Goal: Task Accomplishment & Management: Complete application form

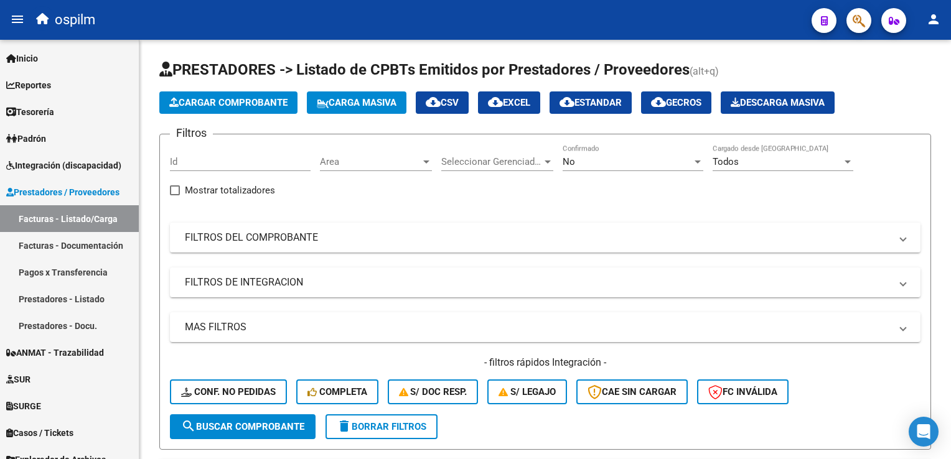
scroll to position [2, 0]
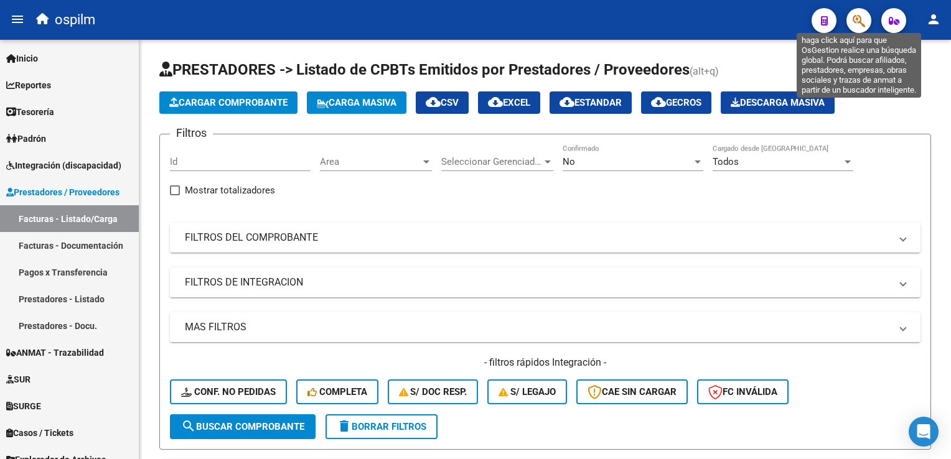
click at [862, 21] on icon "button" at bounding box center [859, 21] width 12 height 14
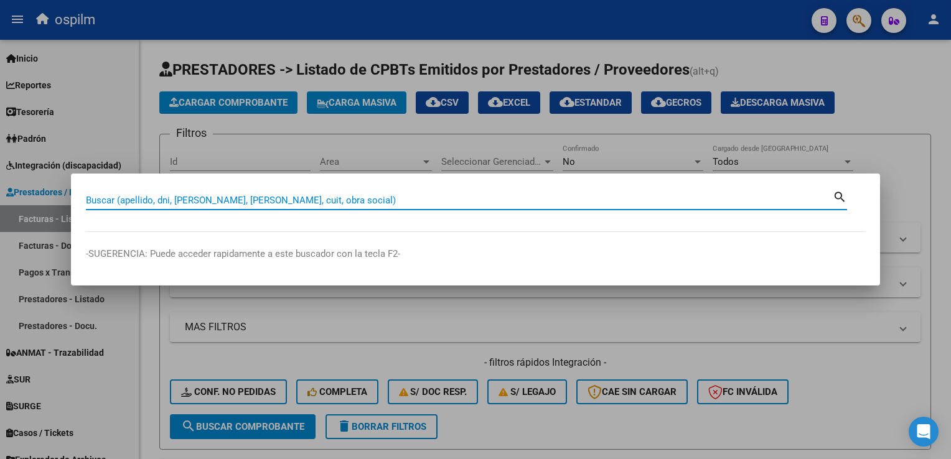
click at [372, 199] on input "Buscar (apellido, dni, cuil, nro traspaso, cuit, obra social)" at bounding box center [459, 200] width 747 height 11
type input "l"
type input "stambu"
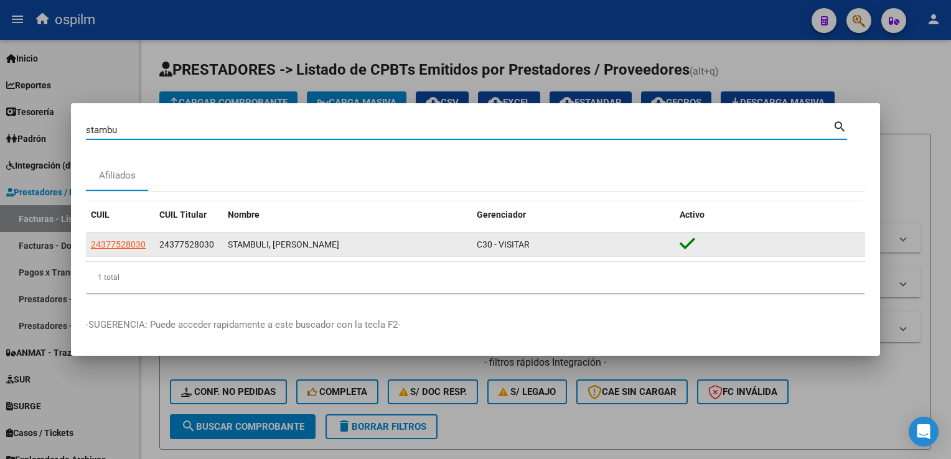
click at [301, 246] on div "STAMBULI, CARLOS LUCIANO" at bounding box center [347, 245] width 239 height 14
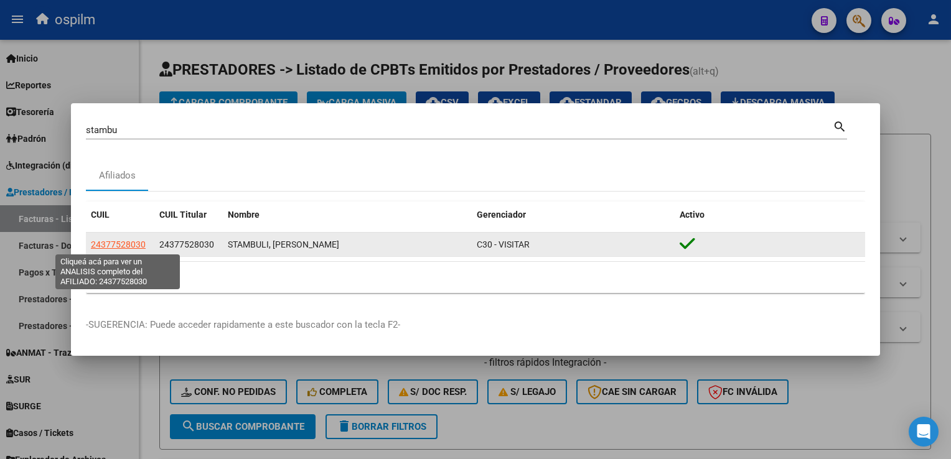
click at [114, 240] on span "24377528030" at bounding box center [118, 245] width 55 height 10
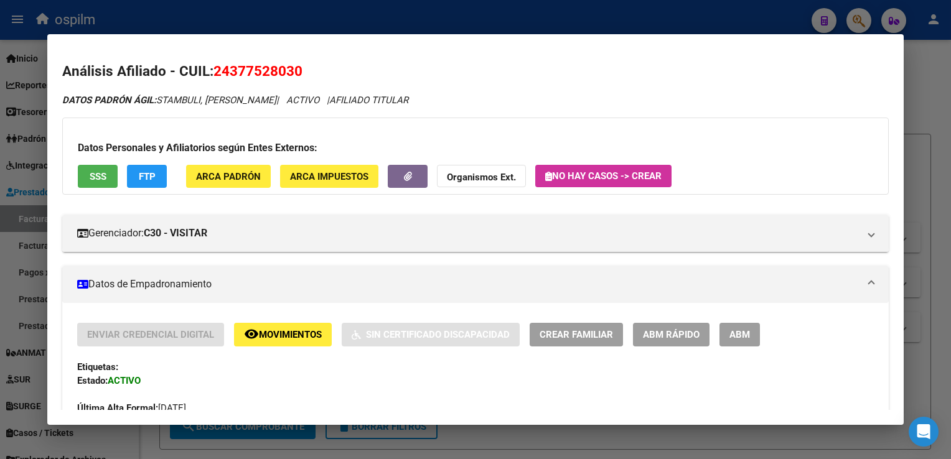
scroll to position [62, 0]
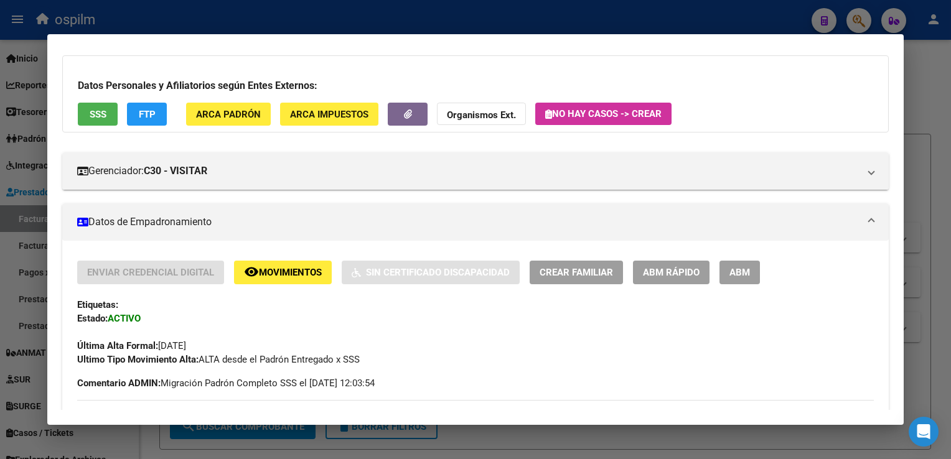
click at [314, 278] on button "remove_red_eye Movimientos" at bounding box center [283, 272] width 98 height 23
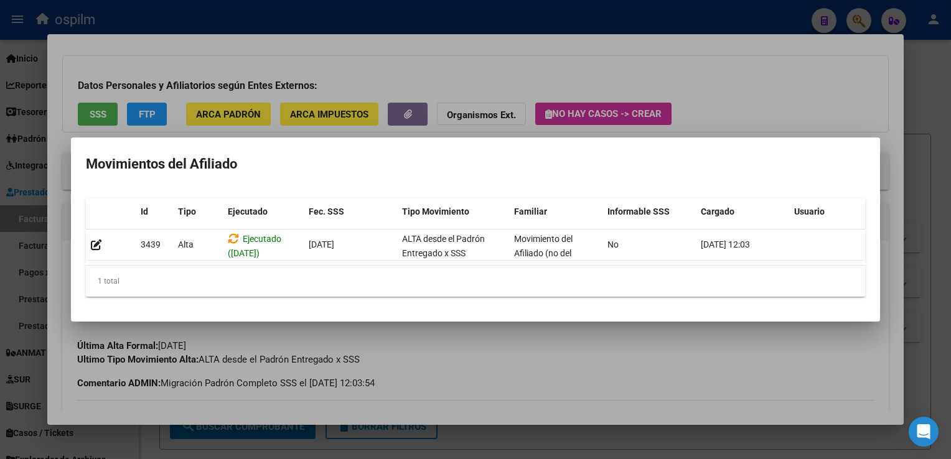
click at [865, 59] on div at bounding box center [475, 229] width 951 height 459
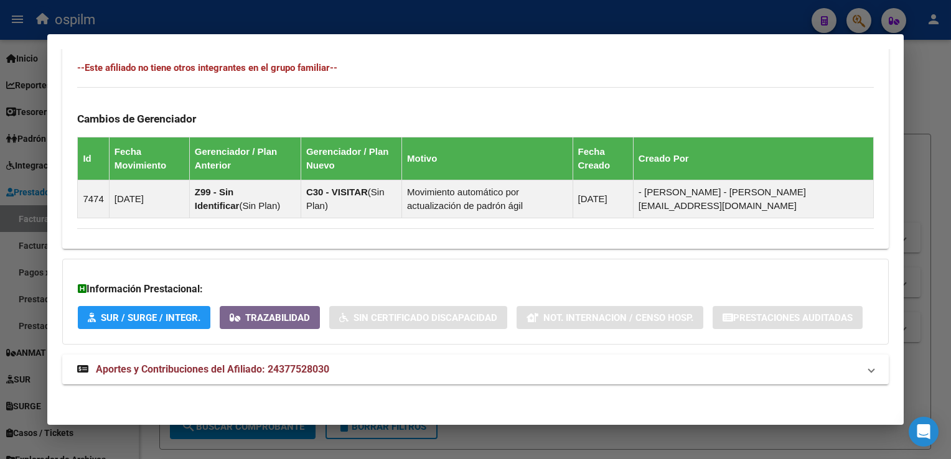
scroll to position [689, 0]
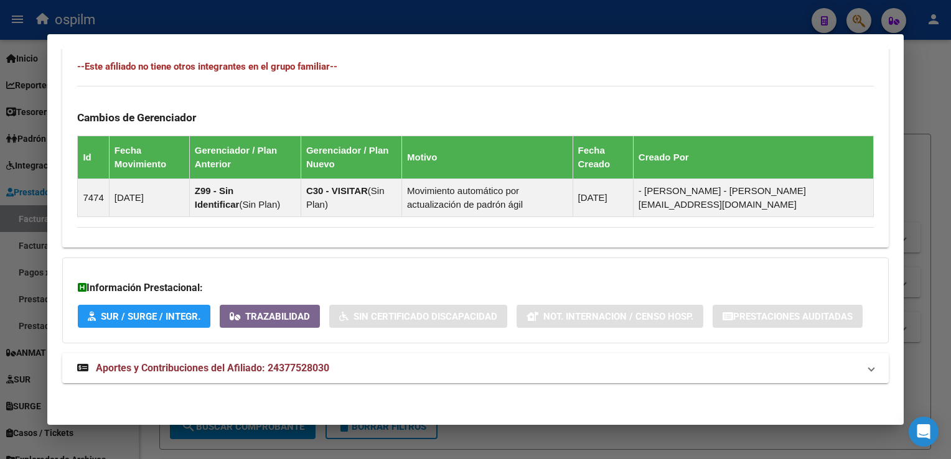
click at [159, 370] on span "Aportes y Contribuciones del Afiliado: 24377528030" at bounding box center [212, 368] width 233 height 12
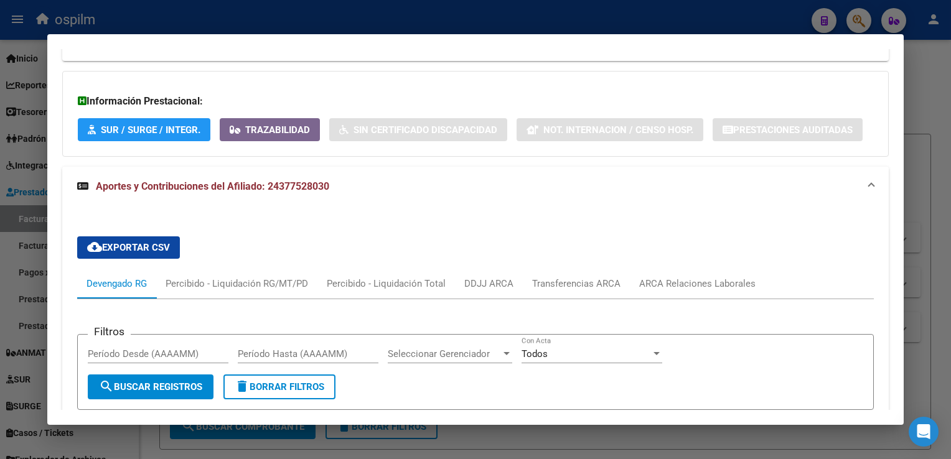
scroll to position [1125, 0]
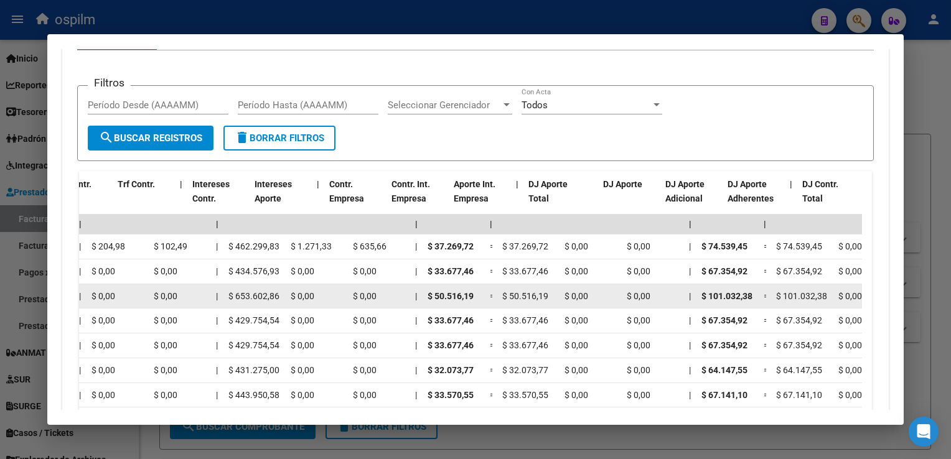
drag, startPoint x: 489, startPoint y: 245, endPoint x: 669, endPoint y: 304, distance: 190.0
click at [943, 238] on div "stambu Buscar (apellido, dni, cuil, nro traspaso, cuit, obra social) search Afi…" at bounding box center [475, 229] width 951 height 459
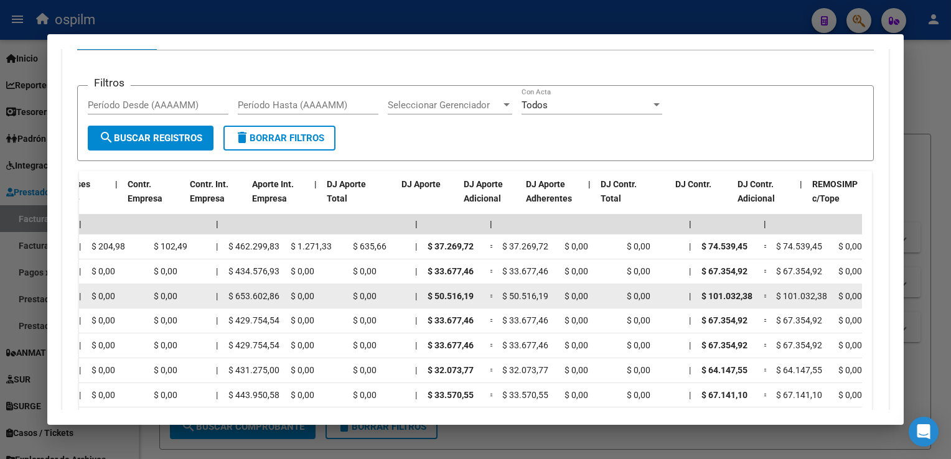
scroll to position [0, 1021]
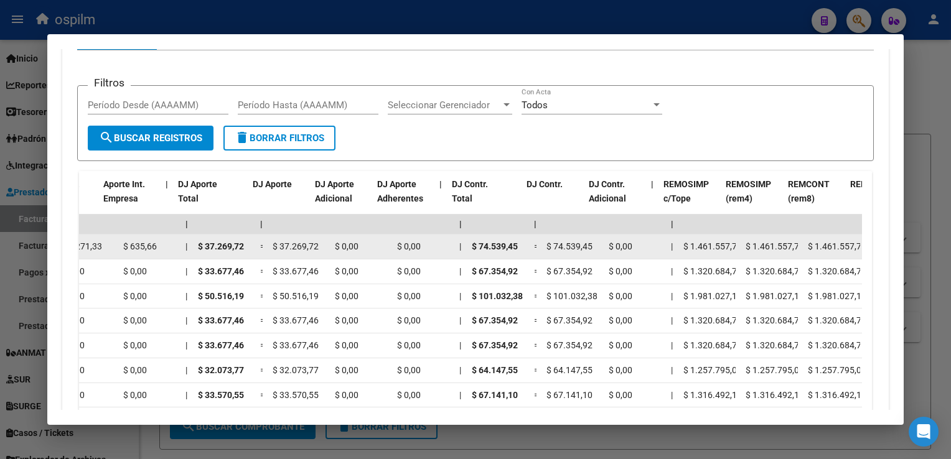
drag, startPoint x: 804, startPoint y: 247, endPoint x: 862, endPoint y: 255, distance: 57.8
click at [862, 255] on div "202508 30609568131 $ 0,00 | | $ 0,00 $ 0,00 $ 111.809,17 $ 111.809,17 | $ 0,00 …" at bounding box center [249, 247] width 2640 height 25
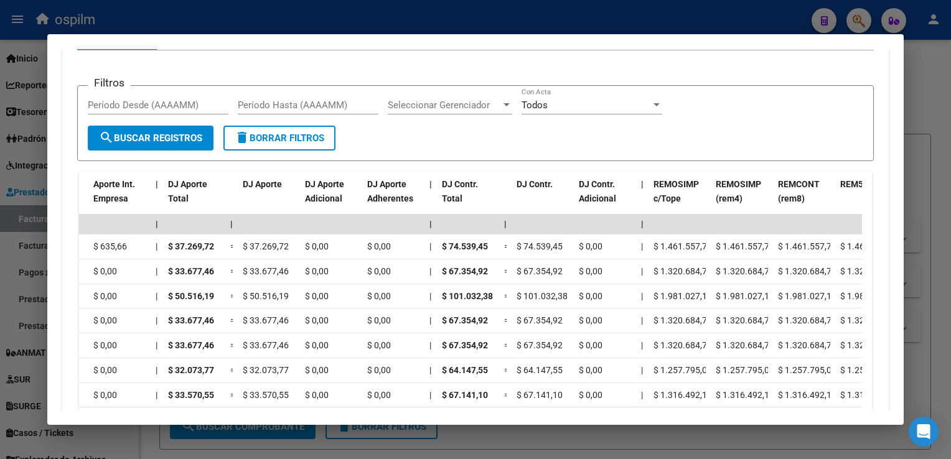
click at [951, 78] on div at bounding box center [475, 229] width 951 height 459
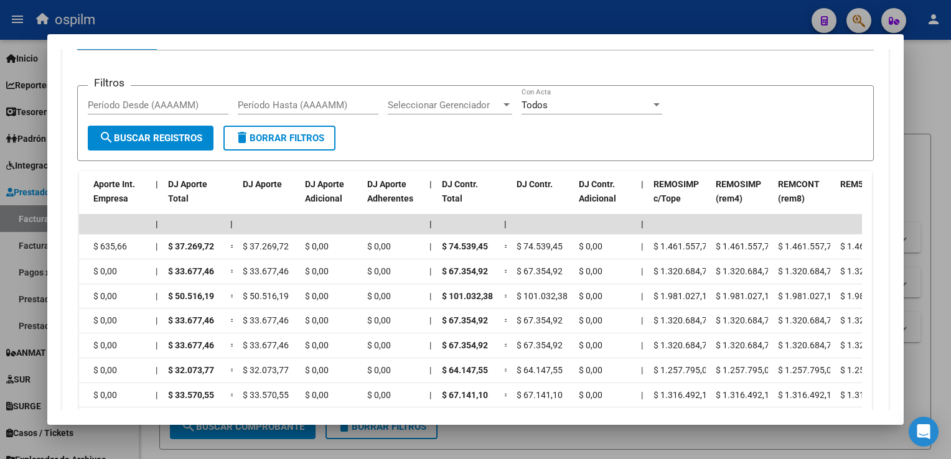
click at [920, 114] on div at bounding box center [475, 229] width 951 height 459
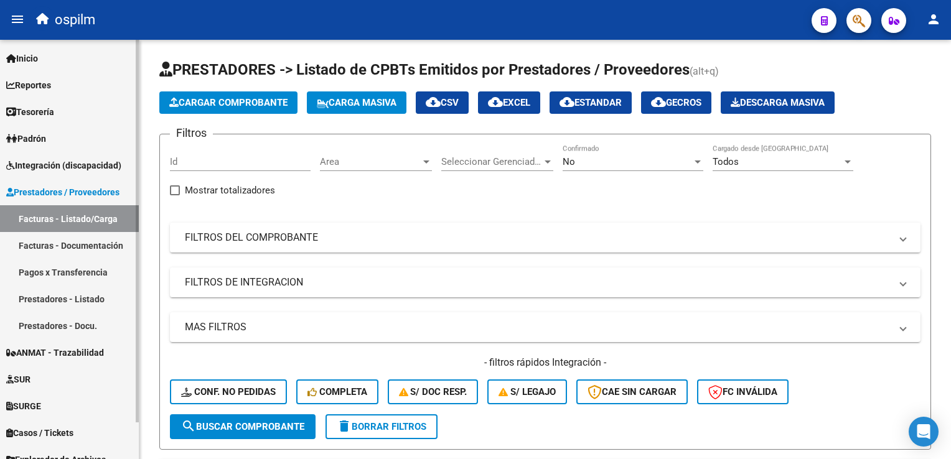
drag, startPoint x: 64, startPoint y: 240, endPoint x: 99, endPoint y: 222, distance: 39.6
click at [64, 240] on link "Facturas - Documentación" at bounding box center [69, 245] width 139 height 27
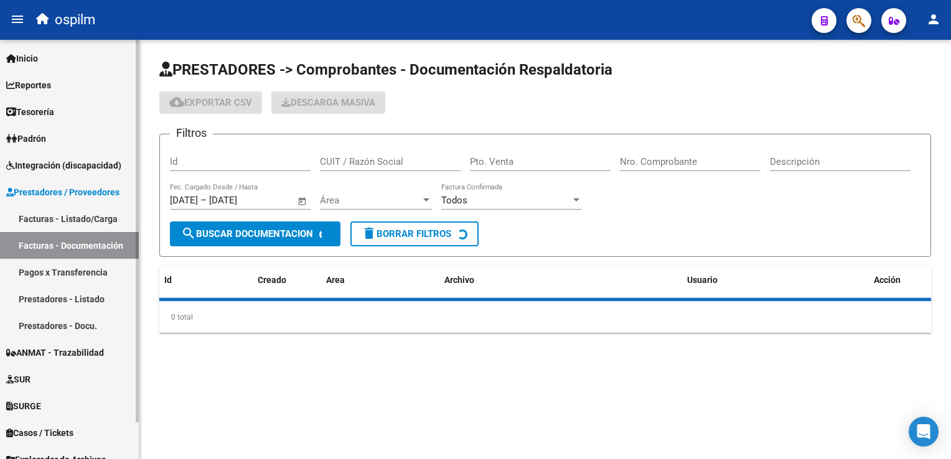
click at [90, 216] on link "Facturas - Listado/Carga" at bounding box center [69, 218] width 139 height 27
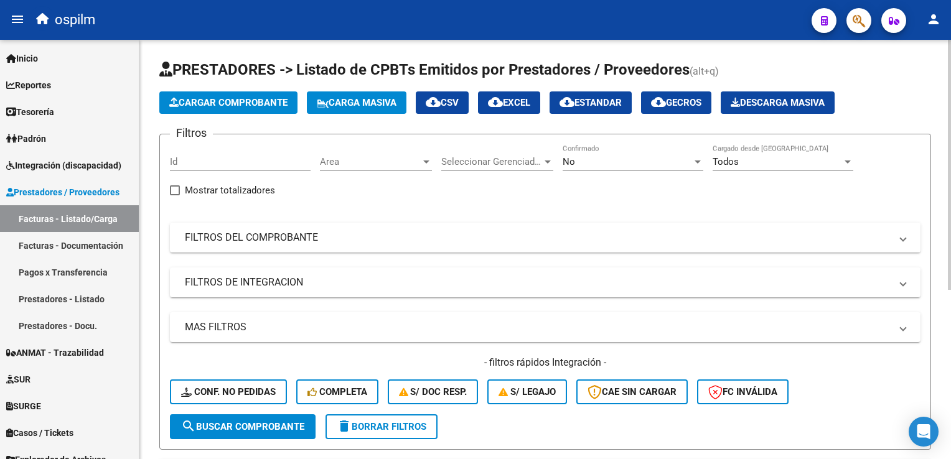
click at [255, 97] on span "Cargar Comprobante" at bounding box center [228, 102] width 118 height 11
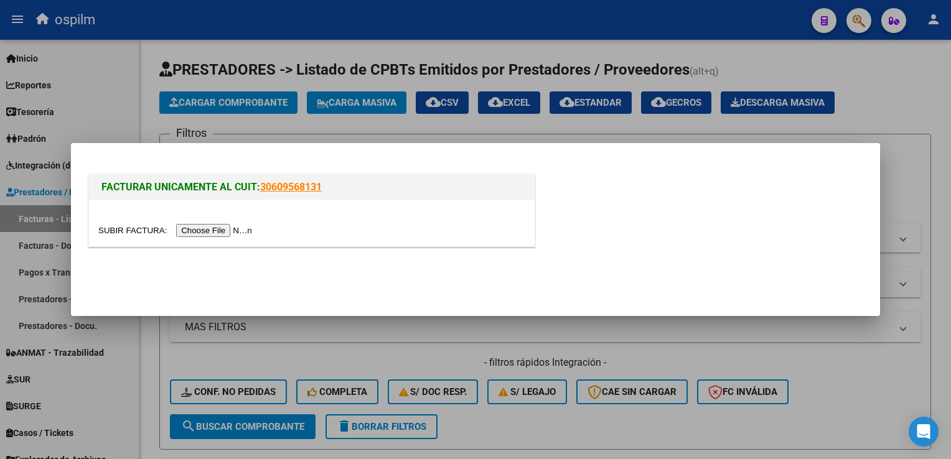
click at [218, 235] on input "file" at bounding box center [177, 230] width 158 height 13
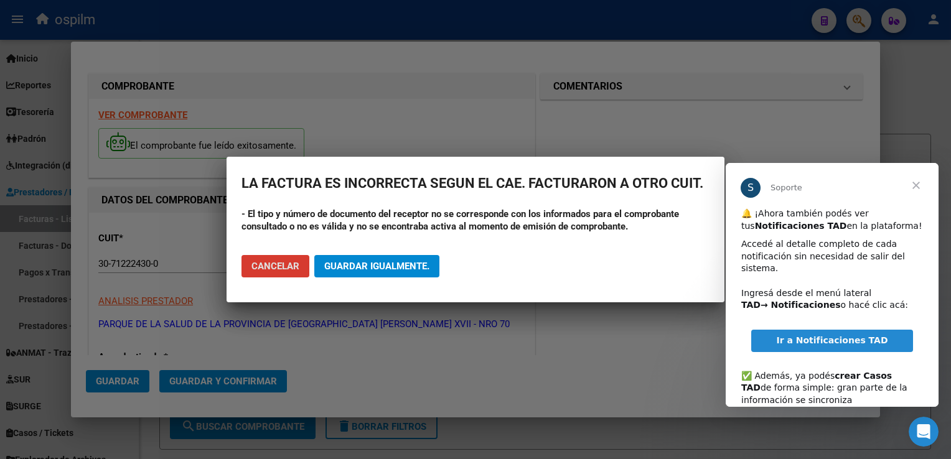
click at [282, 266] on span "Cancelar" at bounding box center [276, 266] width 48 height 11
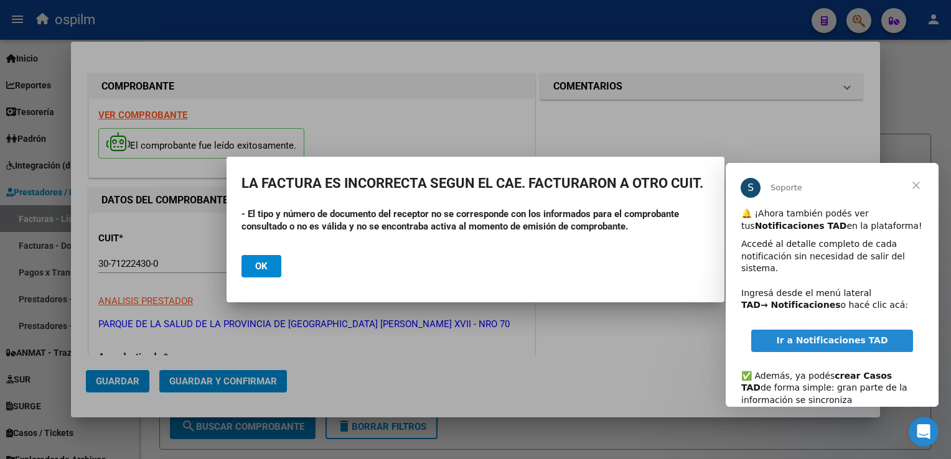
click at [919, 186] on span "Cerrar" at bounding box center [916, 185] width 45 height 45
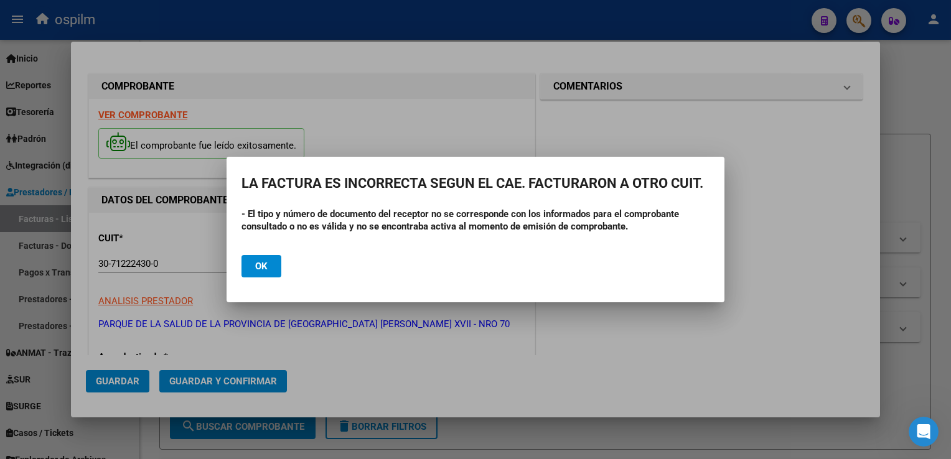
click at [923, 207] on div at bounding box center [475, 229] width 951 height 459
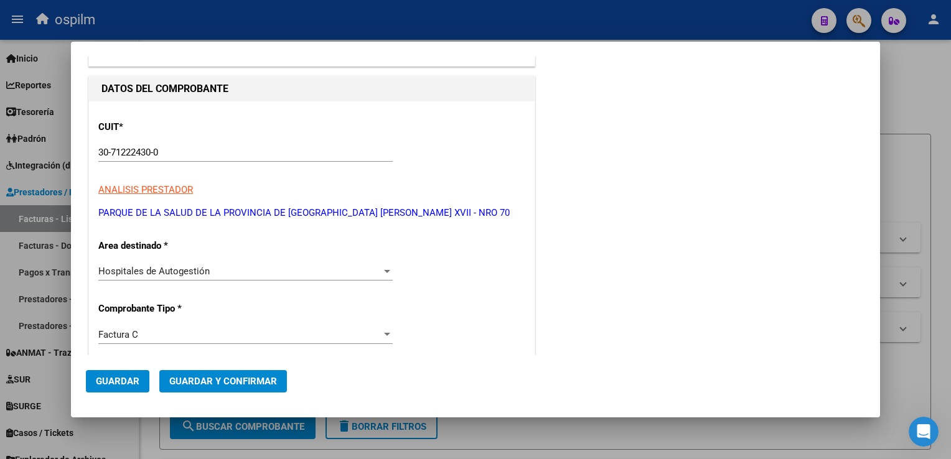
scroll to position [187, 0]
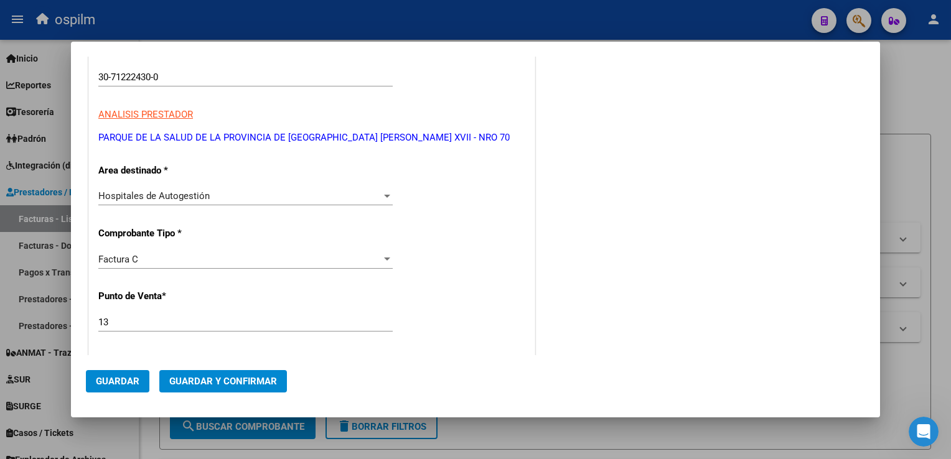
click at [921, 108] on div at bounding box center [475, 229] width 951 height 459
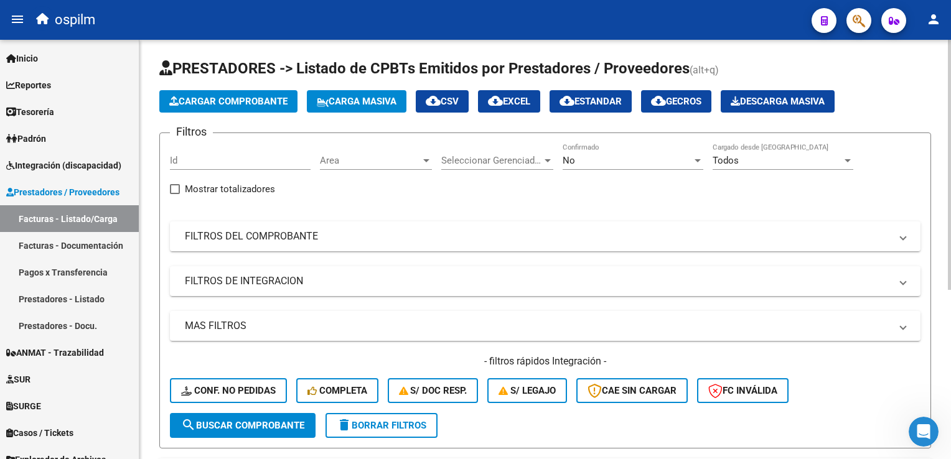
scroll to position [0, 0]
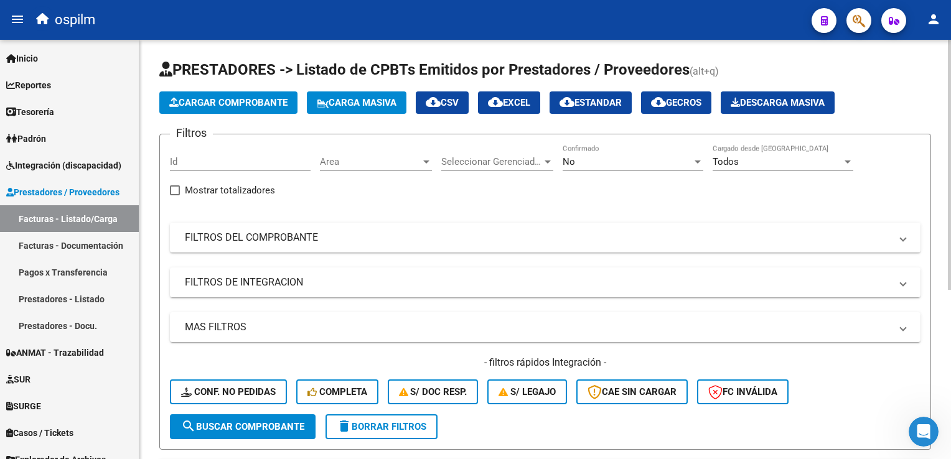
click at [578, 163] on div "No" at bounding box center [627, 161] width 129 height 11
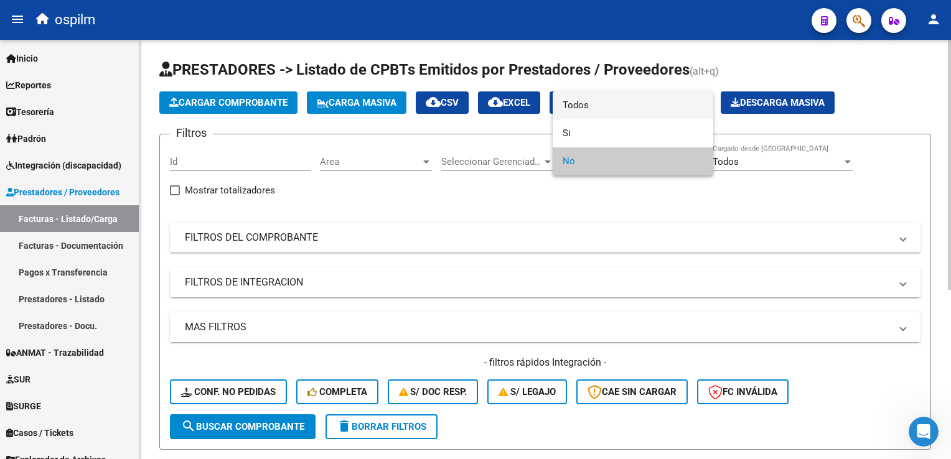
drag, startPoint x: 585, startPoint y: 115, endPoint x: 590, endPoint y: 127, distance: 12.6
click at [585, 115] on span "Todos" at bounding box center [633, 106] width 141 height 28
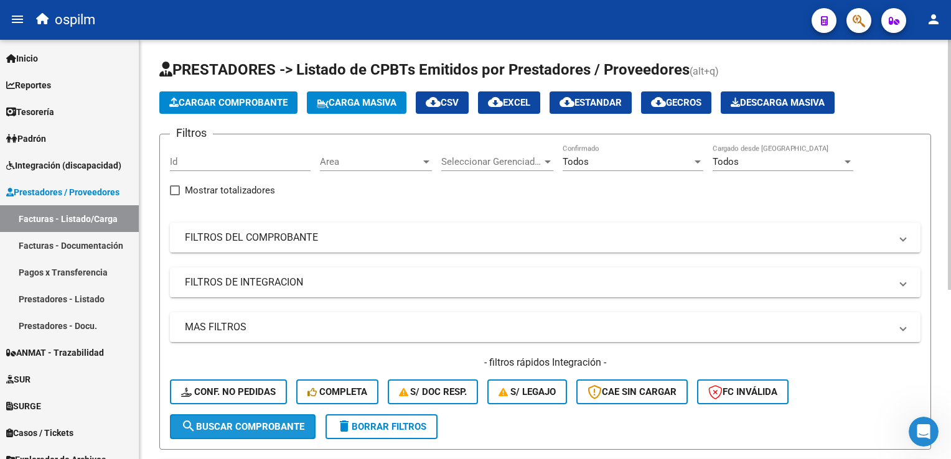
click at [220, 425] on span "search Buscar Comprobante" at bounding box center [242, 426] width 123 height 11
click at [261, 105] on span "Cargar Comprobante" at bounding box center [228, 102] width 118 height 11
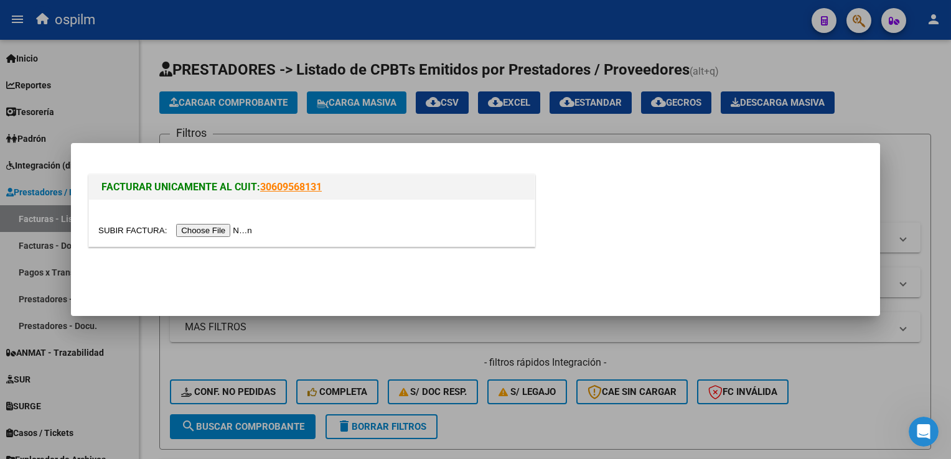
click at [222, 230] on input "file" at bounding box center [177, 230] width 158 height 13
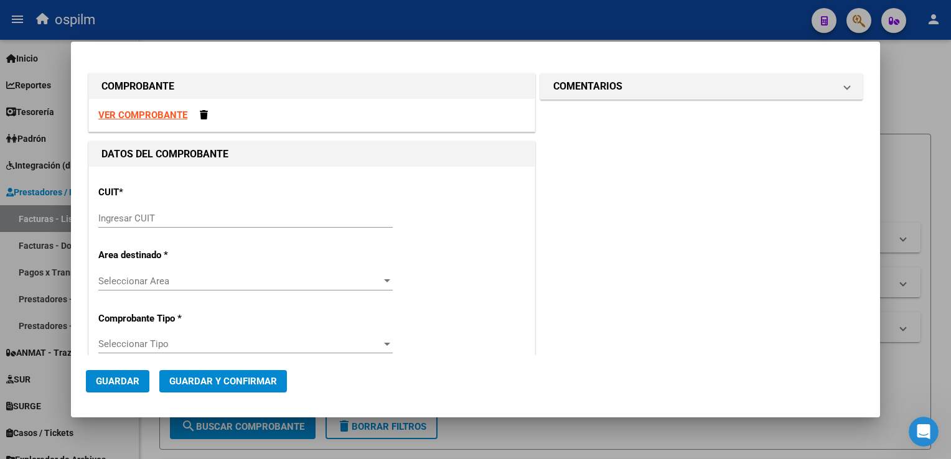
click at [174, 118] on strong "VER COMPROBANTE" at bounding box center [142, 115] width 89 height 11
click at [200, 112] on span at bounding box center [204, 114] width 8 height 9
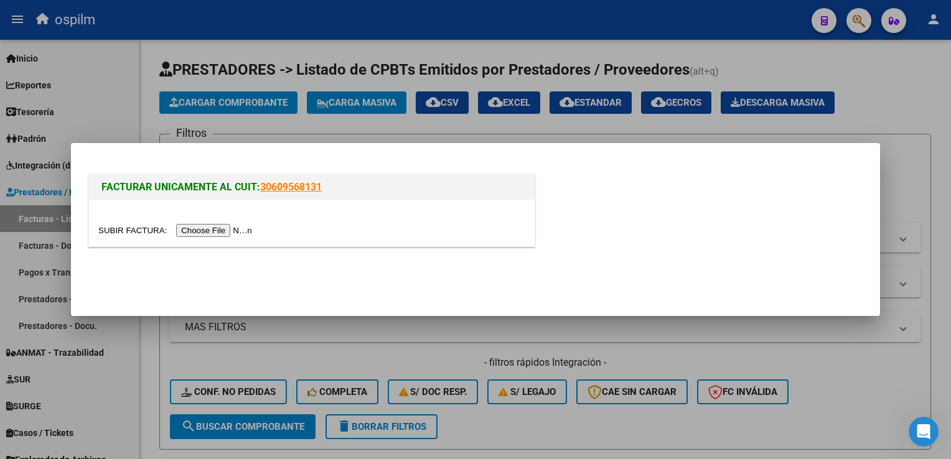
click at [897, 84] on div at bounding box center [475, 229] width 951 height 459
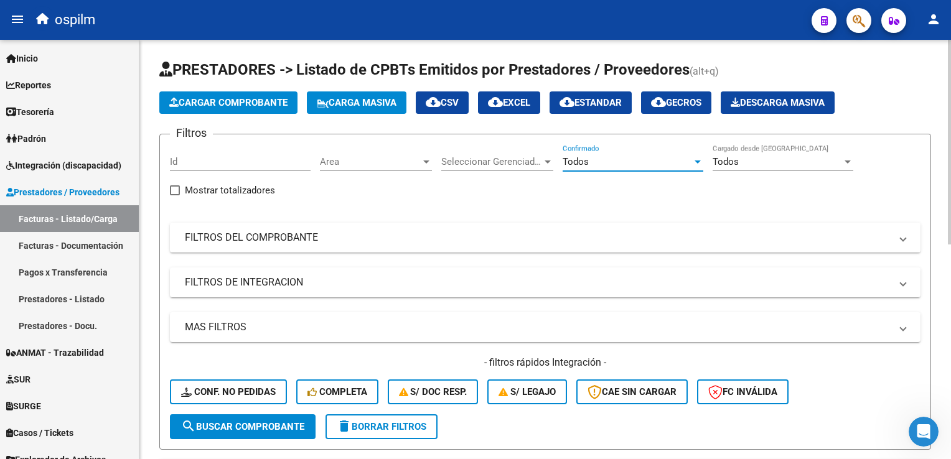
click at [572, 162] on span "Todos" at bounding box center [576, 161] width 26 height 11
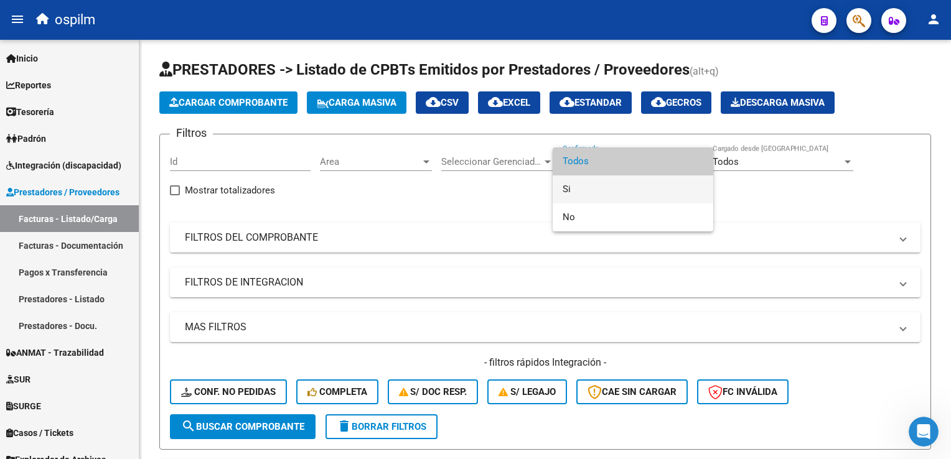
click at [583, 183] on span "Si" at bounding box center [633, 190] width 141 height 28
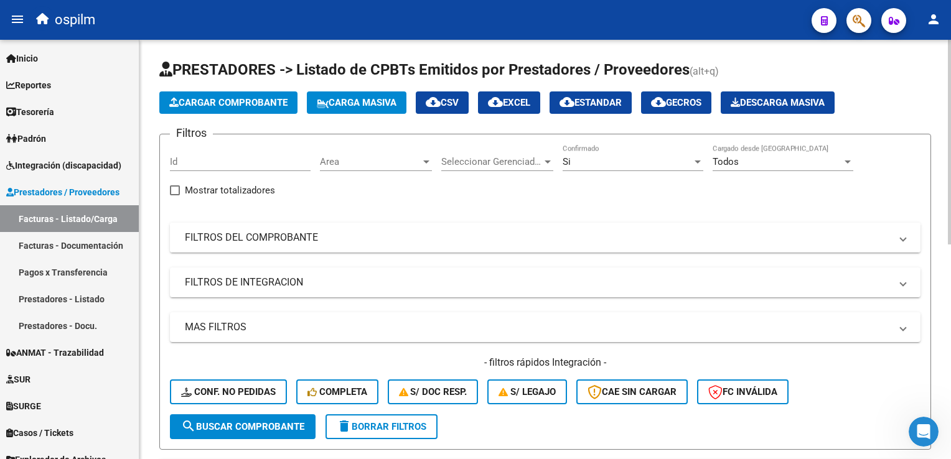
click at [294, 240] on mat-panel-title "FILTROS DEL COMPROBANTE" at bounding box center [538, 238] width 706 height 14
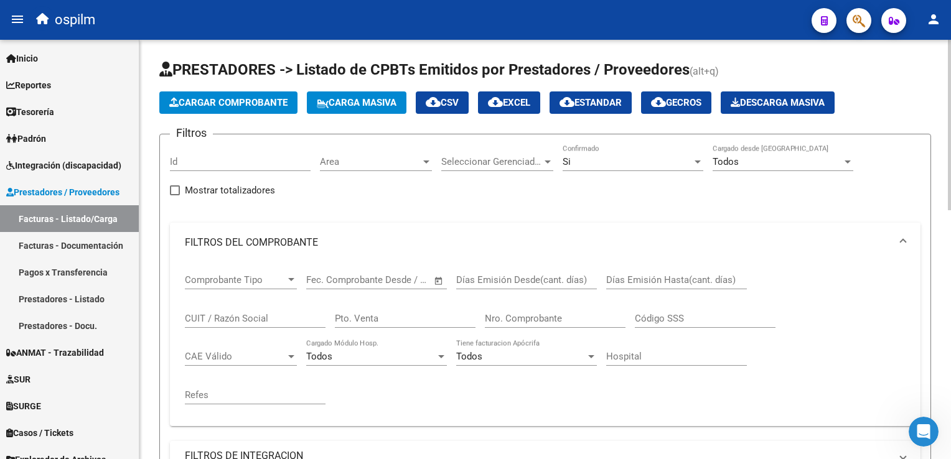
click at [558, 315] on input "Nro. Comprobante" at bounding box center [555, 318] width 141 height 11
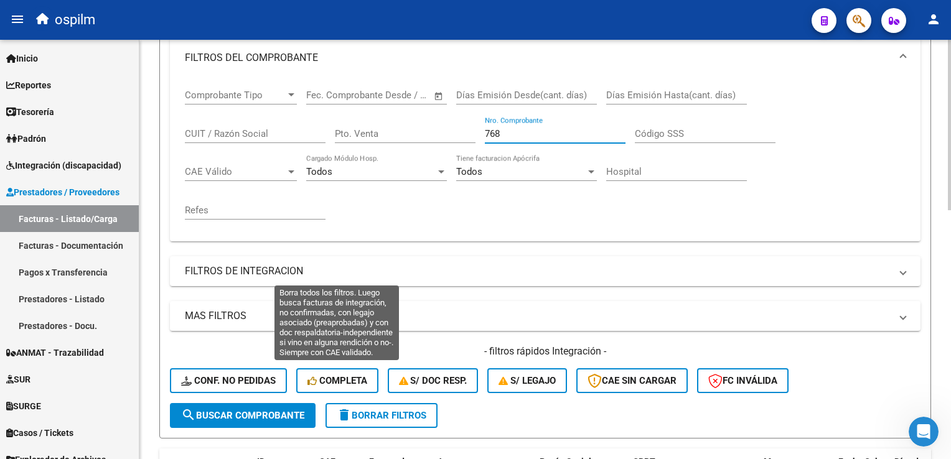
scroll to position [187, 0]
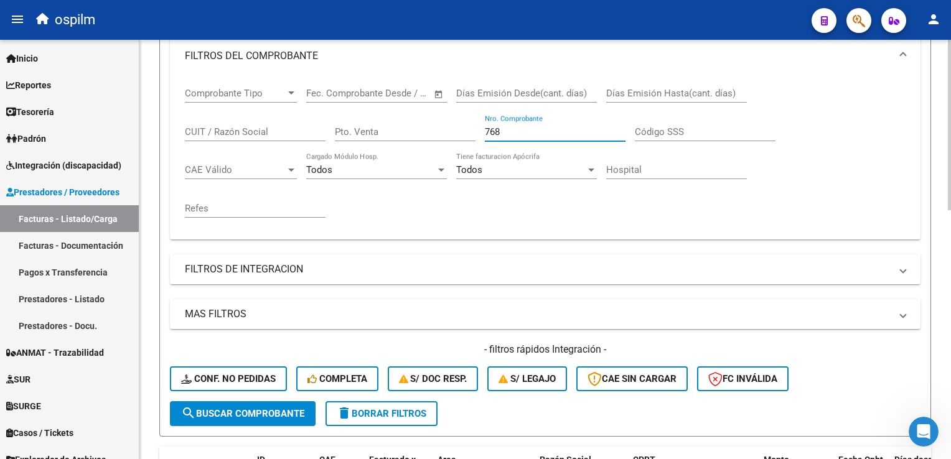
type input "768"
click at [255, 420] on button "search Buscar Comprobante" at bounding box center [243, 414] width 146 height 25
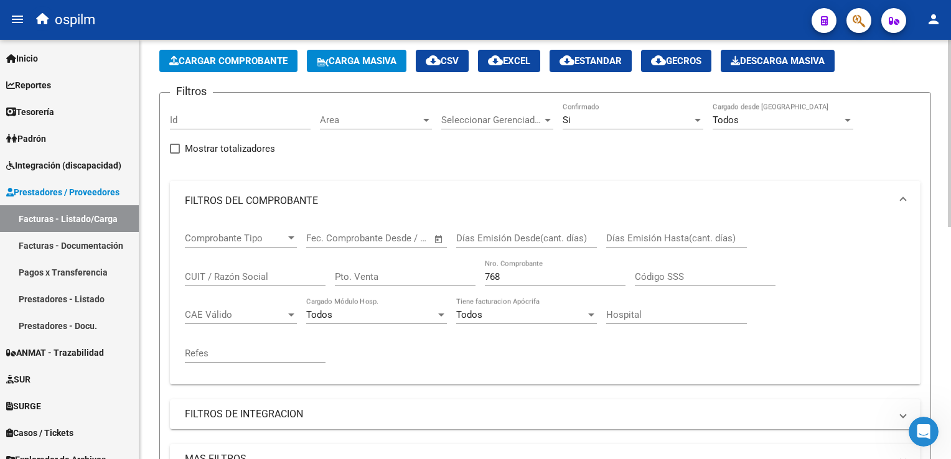
scroll to position [0, 0]
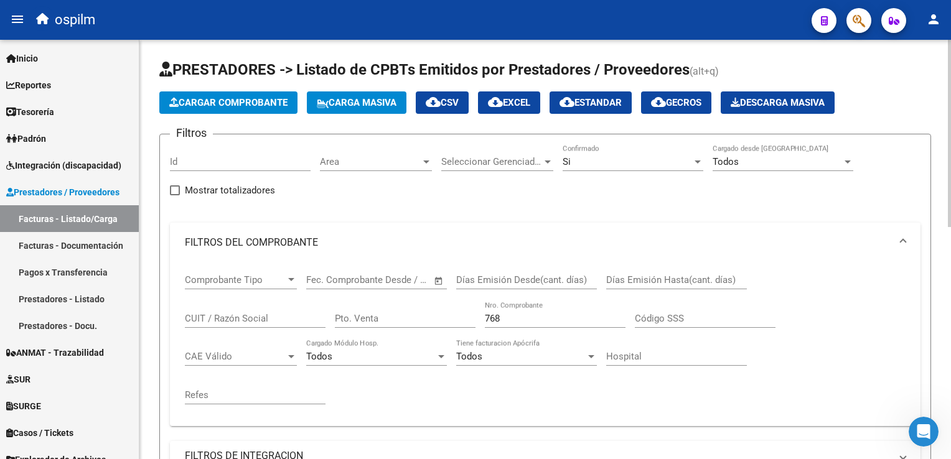
click at [205, 266] on div "Comprobante Tipo Comprobante Tipo" at bounding box center [241, 276] width 112 height 27
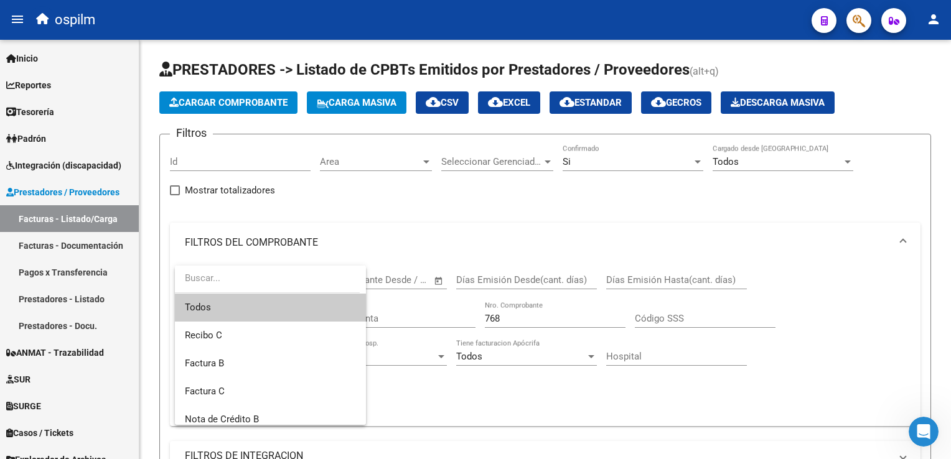
click at [496, 246] on div at bounding box center [475, 229] width 951 height 459
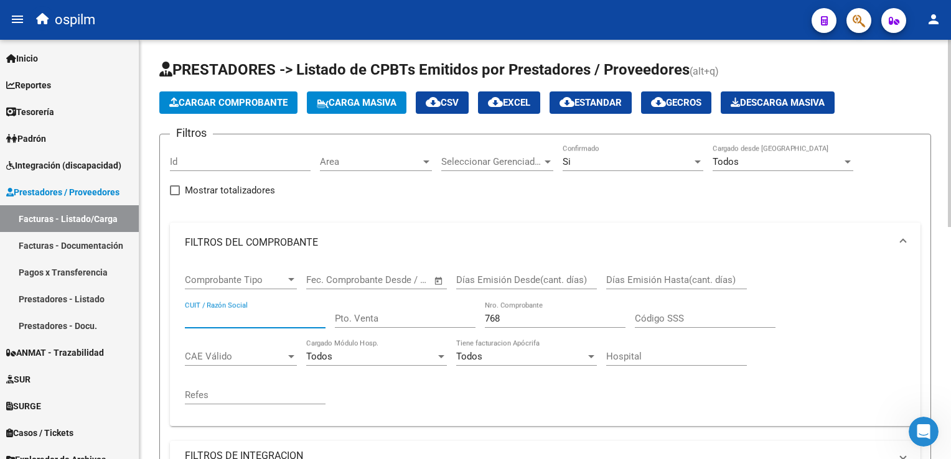
click at [252, 321] on input "CUIT / Razón Social" at bounding box center [255, 318] width 141 height 11
drag, startPoint x: 298, startPoint y: 318, endPoint x: 7, endPoint y: 317, distance: 290.8
click at [0, 308] on html "menu ospilm person Firma Express Inicio Calendario SSS Instructivos Contacto OS…" at bounding box center [475, 229] width 951 height 459
type input "30712224300"
click at [395, 310] on div "Pto. Venta" at bounding box center [405, 314] width 141 height 27
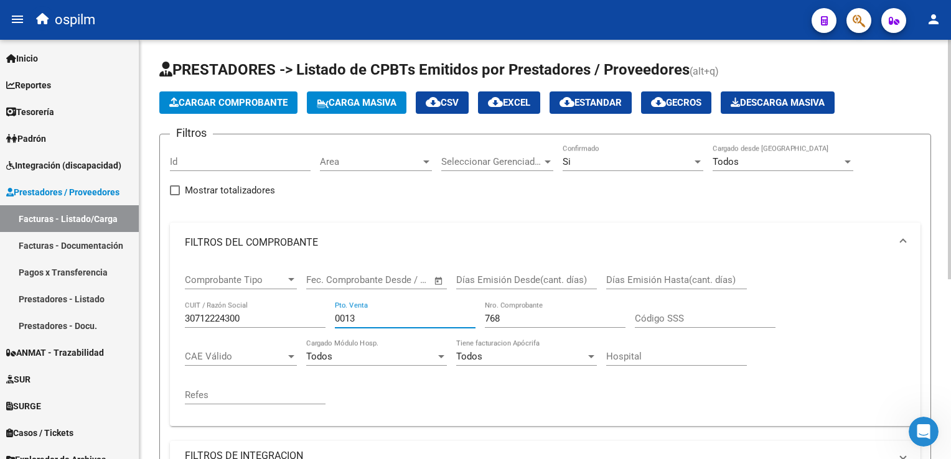
type input "0013"
click at [516, 301] on div "768 Nro. Comprobante" at bounding box center [555, 314] width 141 height 27
click at [517, 310] on div "768 Nro. Comprobante" at bounding box center [555, 314] width 141 height 27
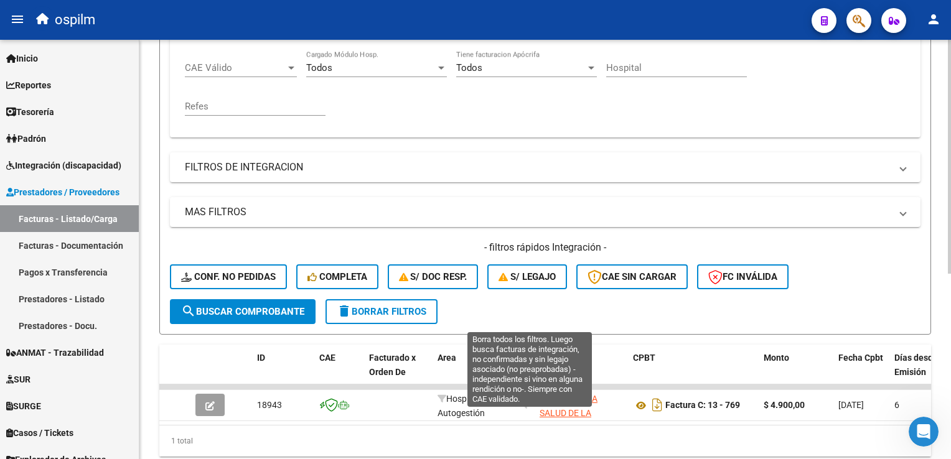
scroll to position [332, 0]
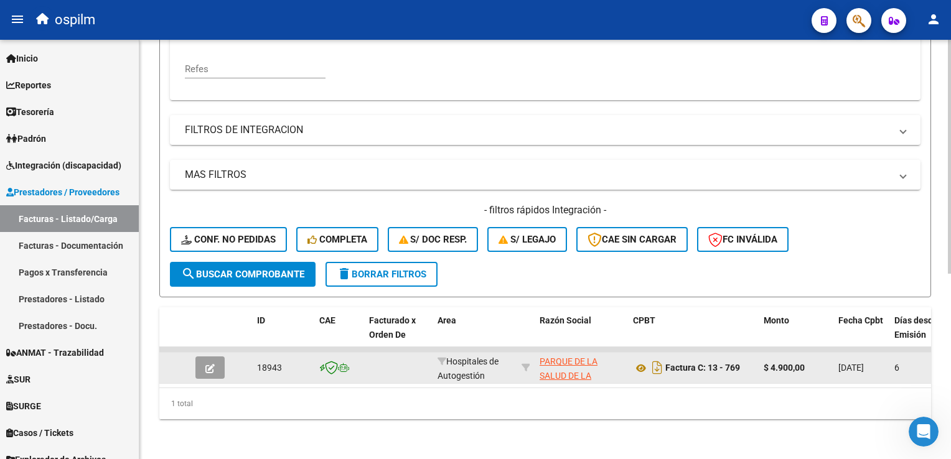
type input "769"
click at [206, 364] on icon "button" at bounding box center [209, 368] width 9 height 9
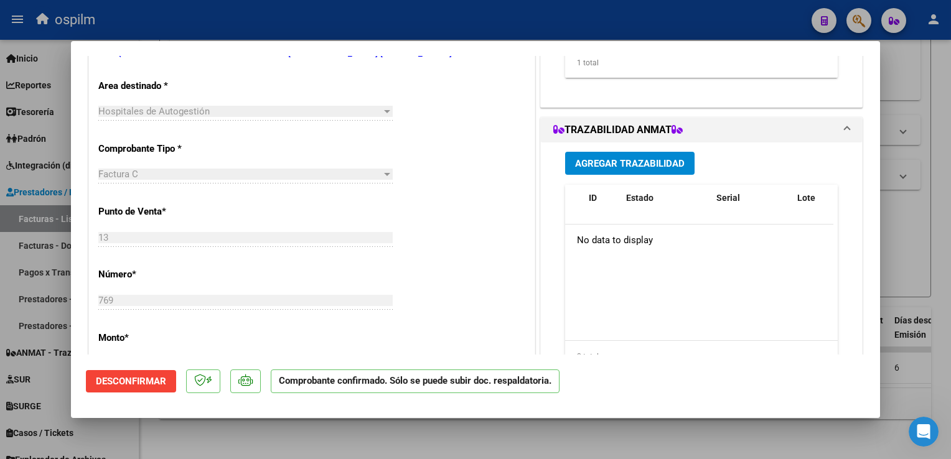
scroll to position [0, 0]
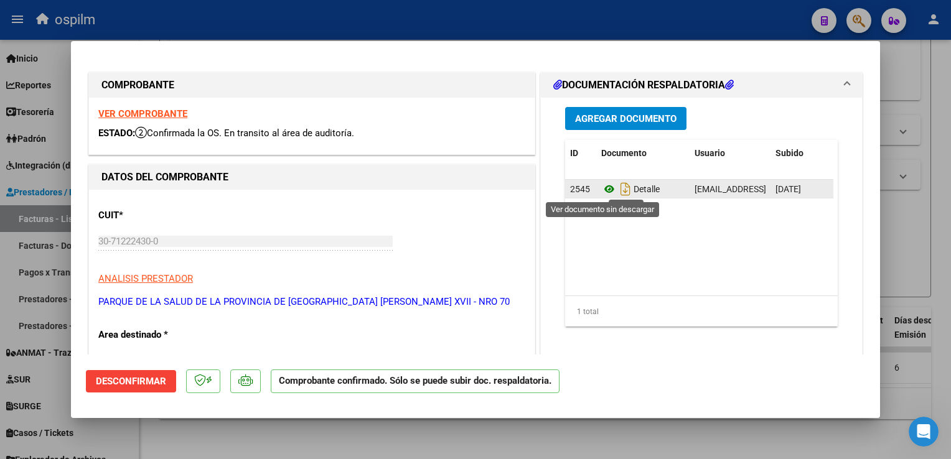
click at [606, 190] on icon at bounding box center [609, 189] width 16 height 15
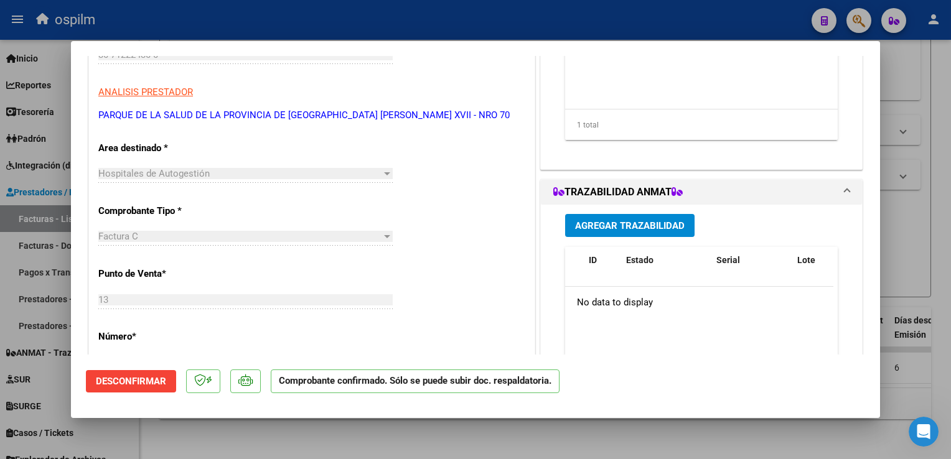
click at [925, 265] on div at bounding box center [475, 229] width 951 height 459
type input "$ 0,00"
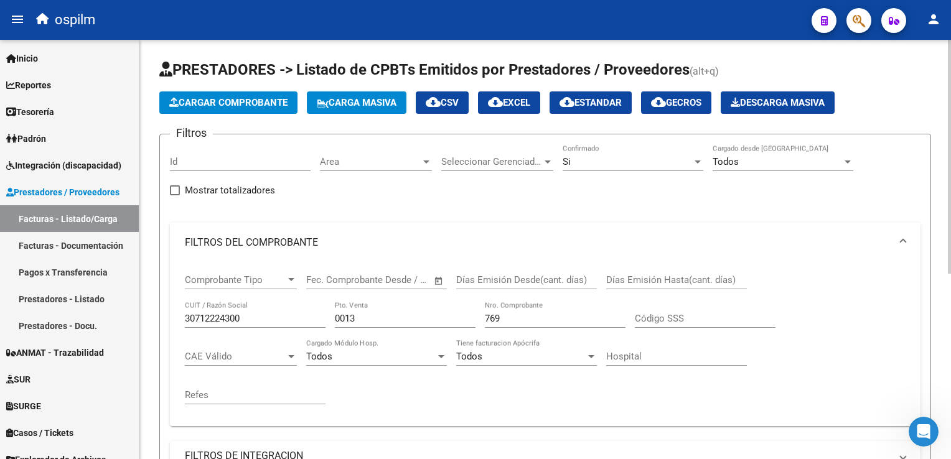
click at [593, 154] on div "Si Confirmado" at bounding box center [633, 157] width 141 height 27
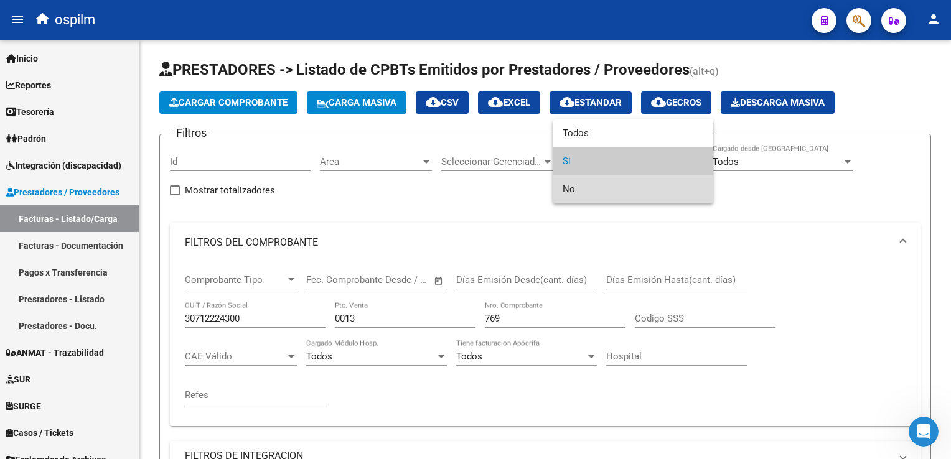
click at [592, 182] on span "No" at bounding box center [633, 190] width 141 height 28
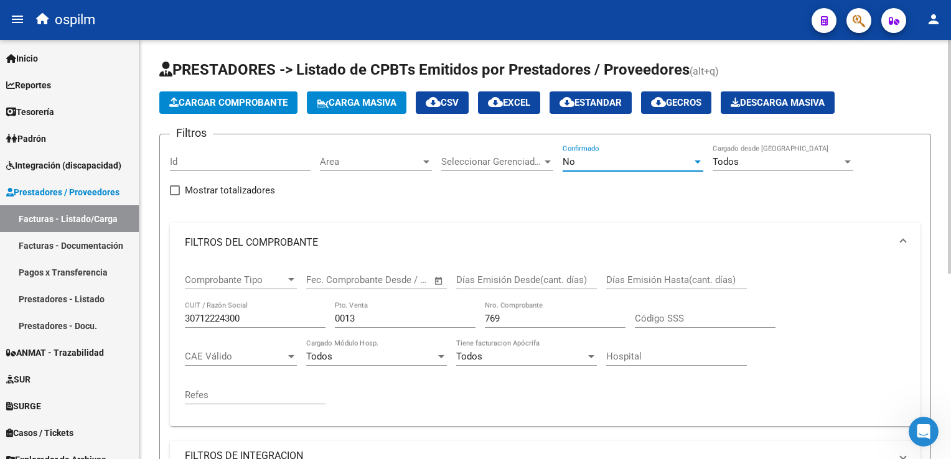
click at [533, 316] on input "769" at bounding box center [555, 318] width 141 height 11
type input "7"
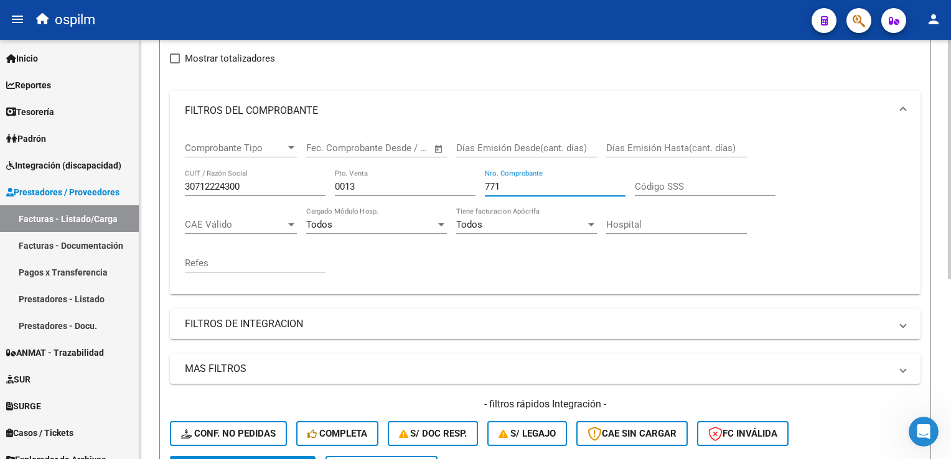
scroll to position [2, 0]
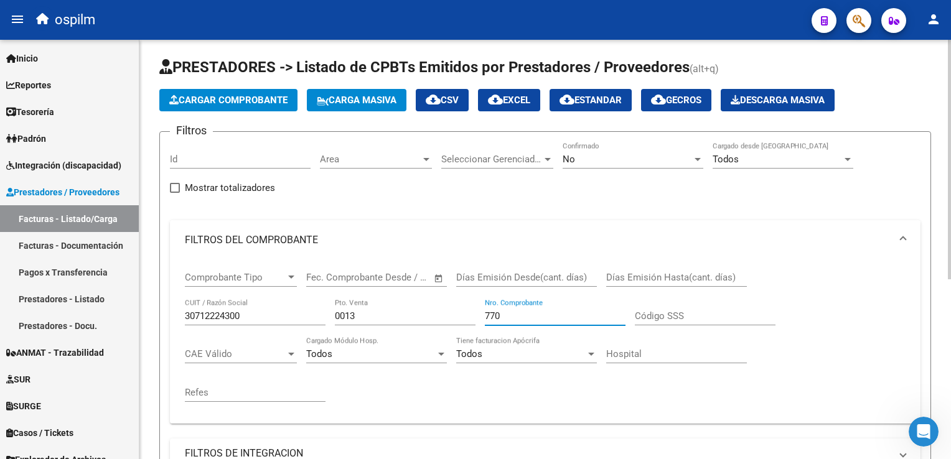
type input "769"
click at [499, 313] on input "769" at bounding box center [555, 316] width 141 height 11
click at [26, 108] on span "Tesorería" at bounding box center [30, 112] width 48 height 14
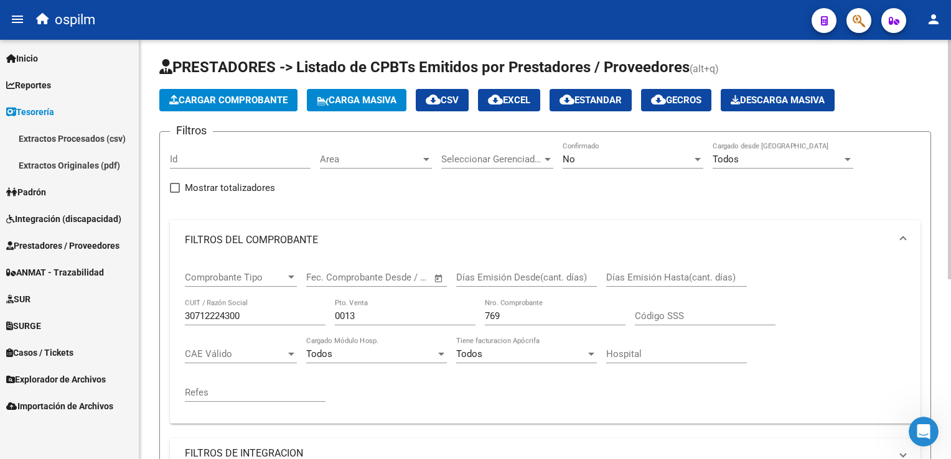
scroll to position [252, 0]
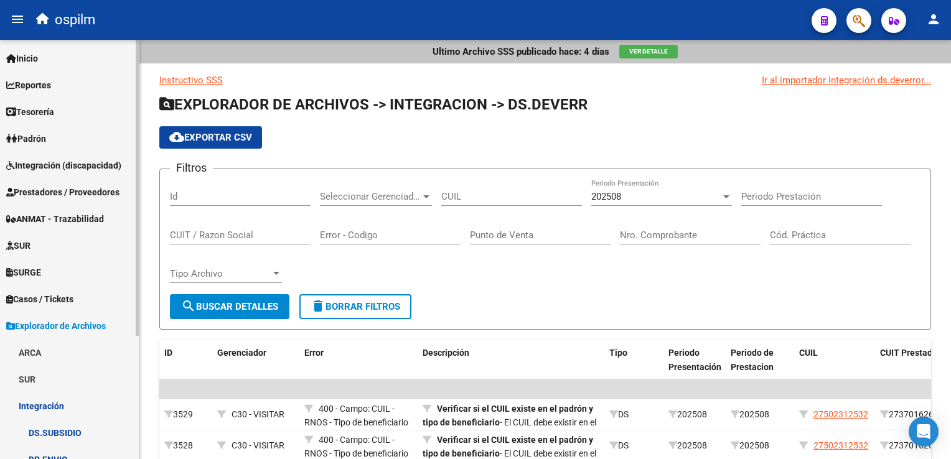
click at [67, 166] on span "Integración (discapacidad)" at bounding box center [63, 166] width 115 height 14
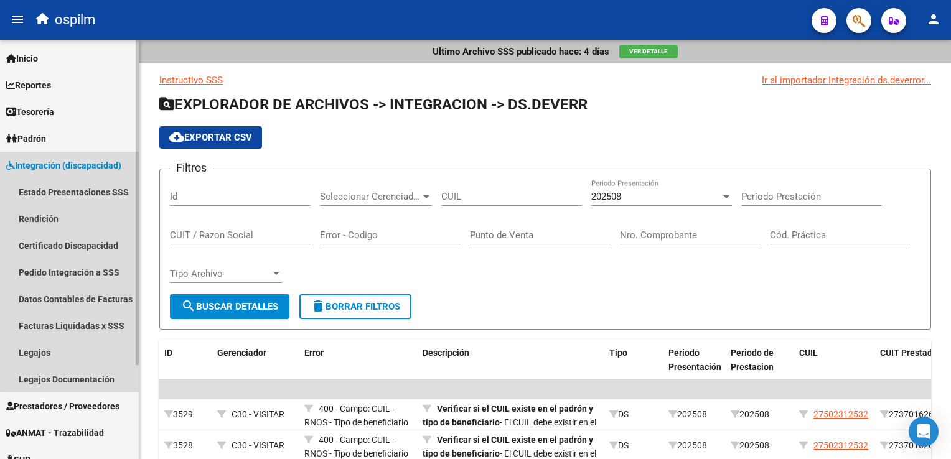
click at [72, 161] on span "Integración (discapacidad)" at bounding box center [63, 166] width 115 height 14
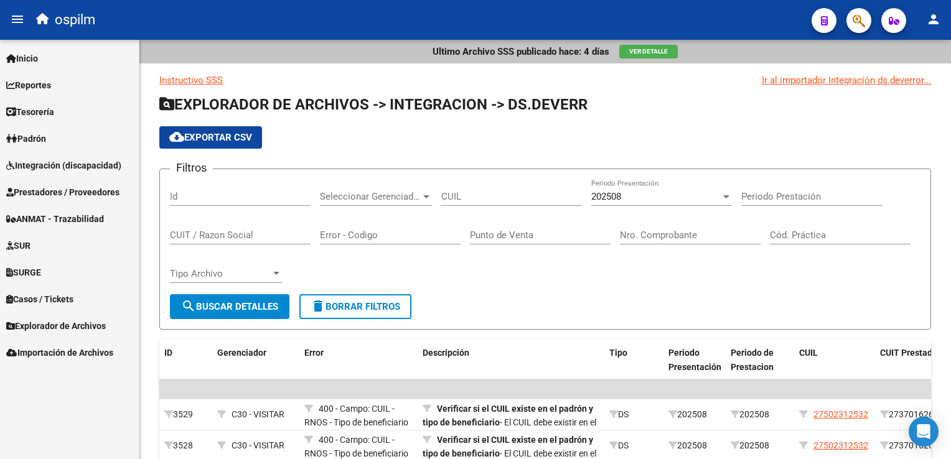
click at [82, 190] on span "Prestadores / Proveedores" at bounding box center [62, 193] width 113 height 14
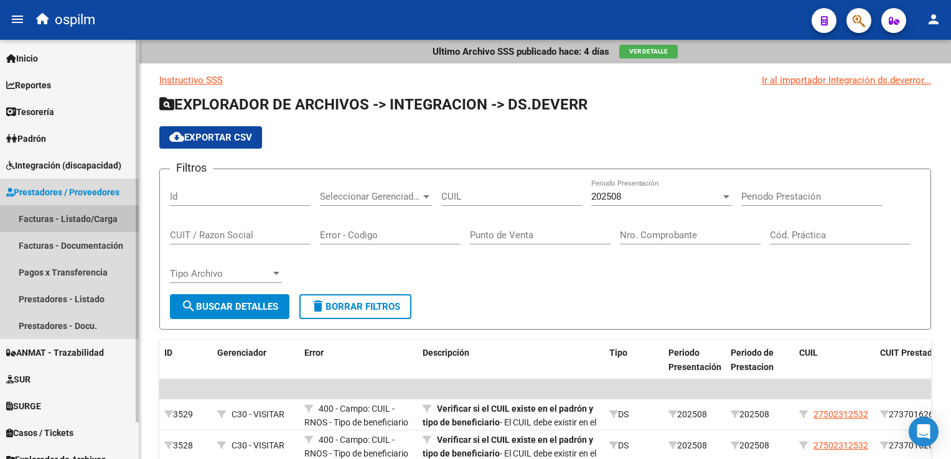
click at [76, 219] on link "Facturas - Listado/Carga" at bounding box center [69, 218] width 139 height 27
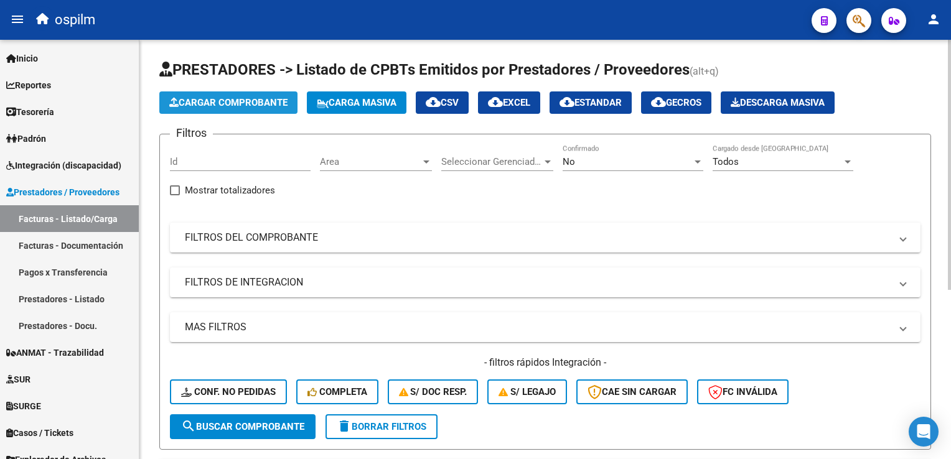
click at [209, 111] on button "Cargar Comprobante" at bounding box center [228, 103] width 138 height 22
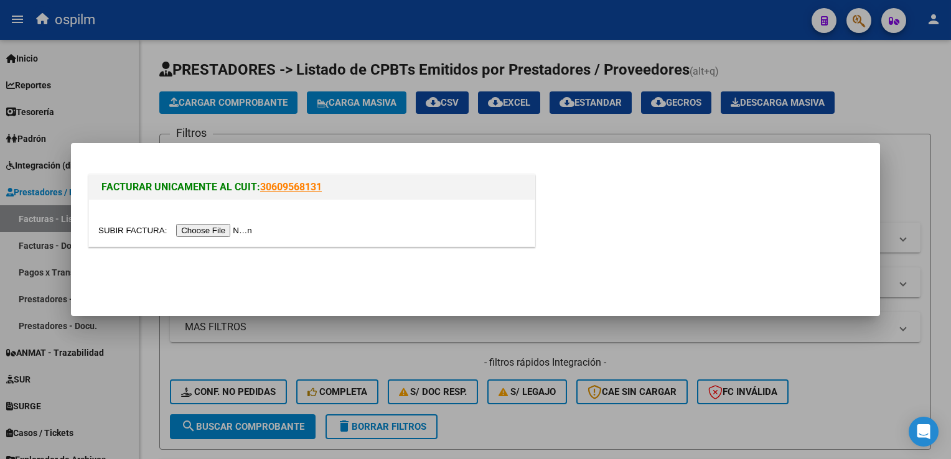
click at [205, 234] on input "file" at bounding box center [177, 230] width 158 height 13
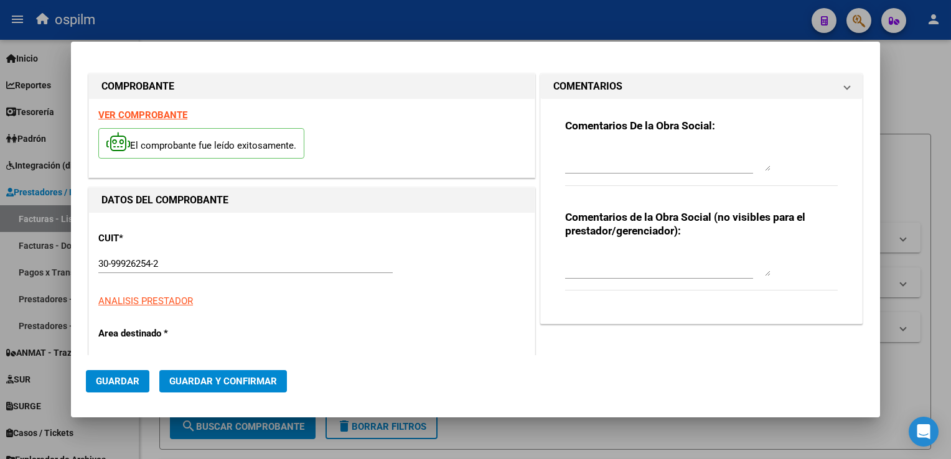
type input "107471"
type input "$ 7.609,00"
type input "[DATE]"
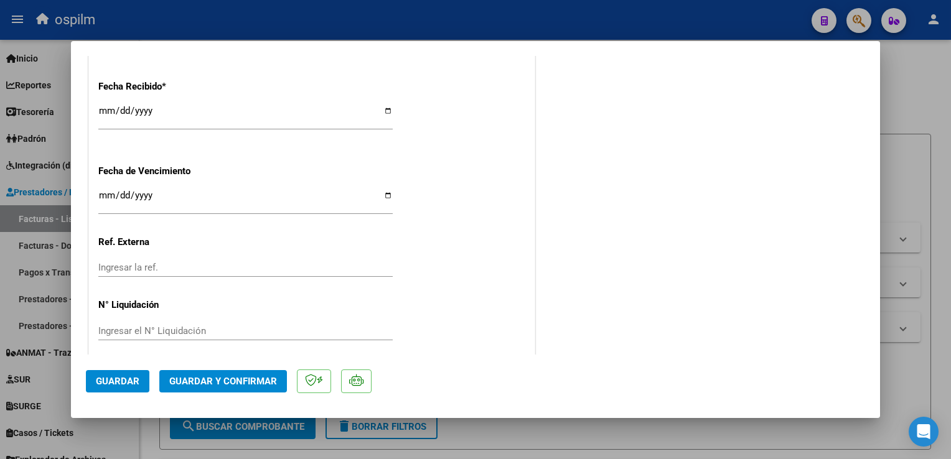
scroll to position [766, 0]
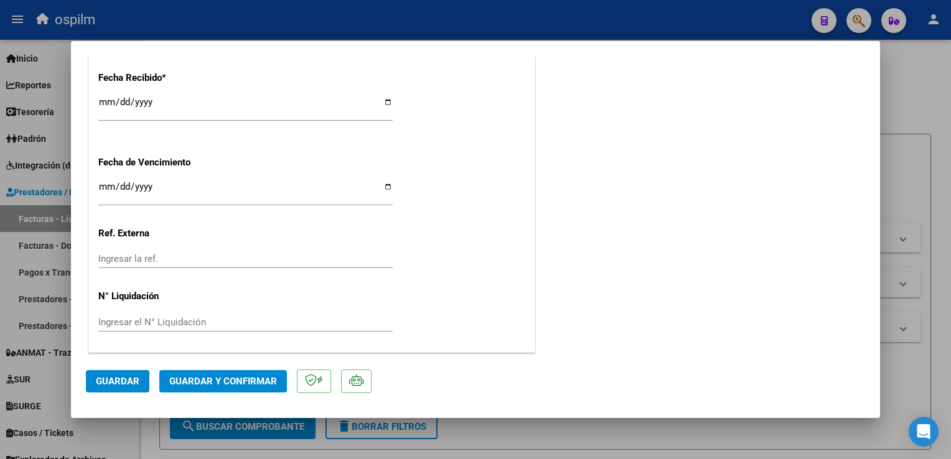
click at [118, 388] on button "Guardar" at bounding box center [118, 381] width 64 height 22
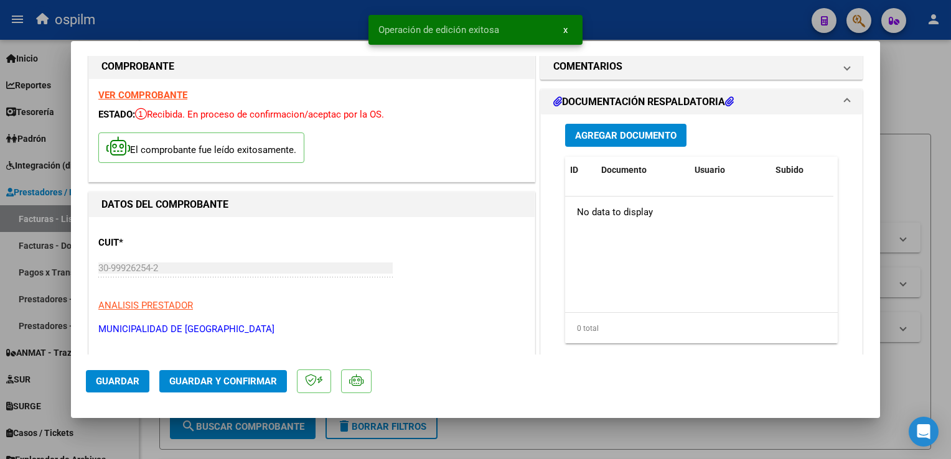
scroll to position [0, 0]
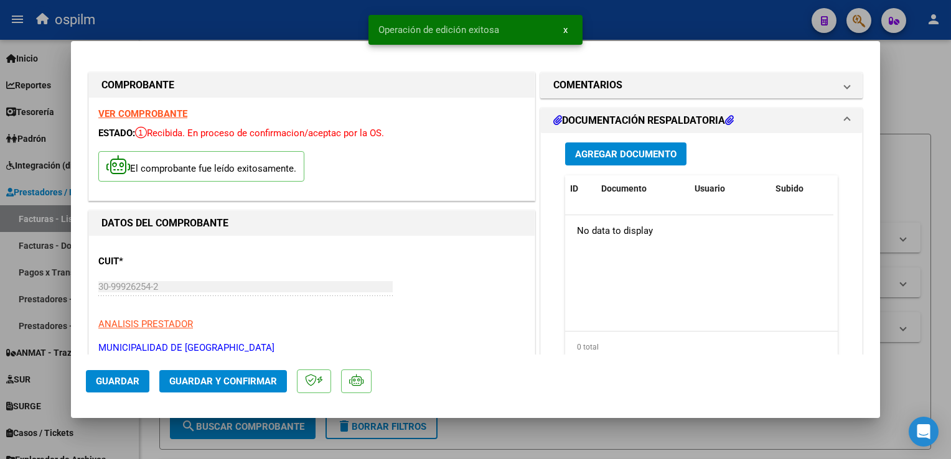
click at [650, 162] on button "Agregar Documento" at bounding box center [625, 154] width 121 height 23
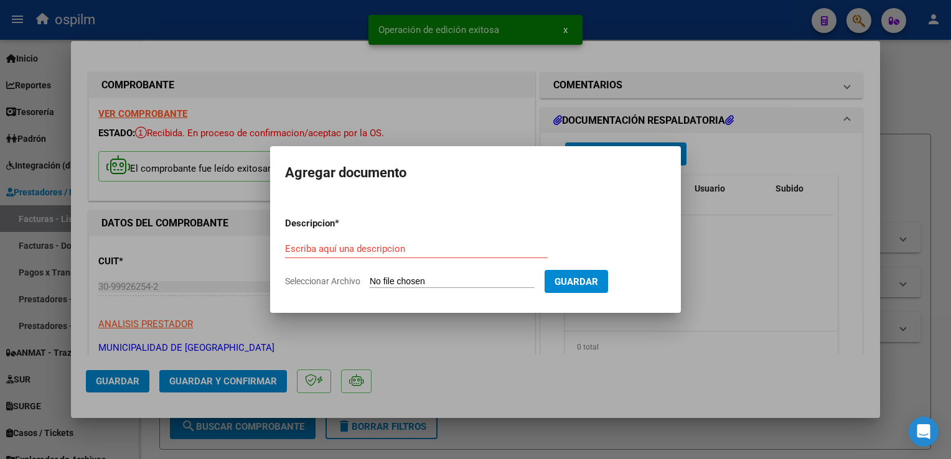
click at [316, 258] on div "Escriba aquí una descripcion" at bounding box center [416, 249] width 263 height 19
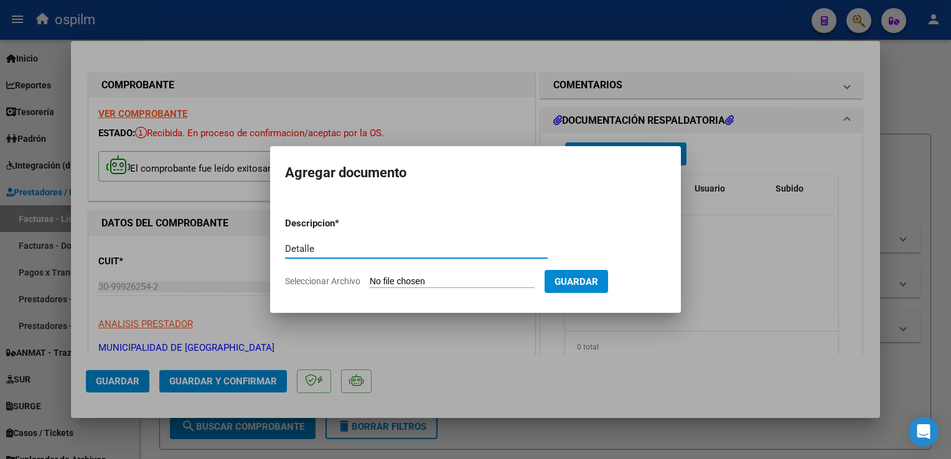
type input "Detalle"
click at [427, 274] on form "Descripcion * Detalle Escriba aquí una descripcion Seleccionar Archivo Guardar" at bounding box center [475, 252] width 381 height 91
click at [435, 284] on input "Seleccionar Archivo" at bounding box center [452, 282] width 165 height 12
type input "C:\fakepath\Anexo 107471.pdf"
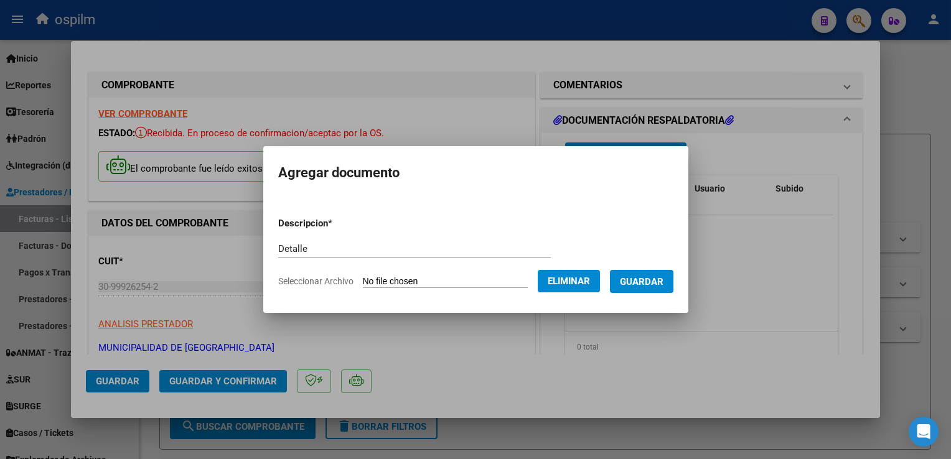
click at [647, 278] on span "Guardar" at bounding box center [642, 281] width 44 height 11
